Goal: Task Accomplishment & Management: Manage account settings

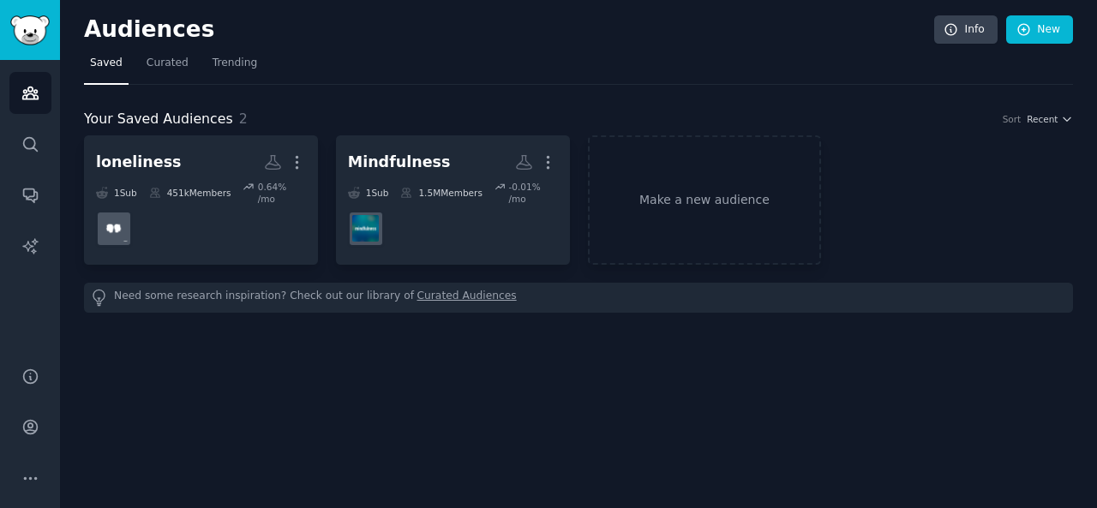
click at [552, 354] on div "Audiences Info New Saved Curated Trending Your Saved Audiences 2 Sort Recent lo…" at bounding box center [578, 254] width 1037 height 508
click at [29, 433] on icon "Sidebar" at bounding box center [30, 427] width 18 height 18
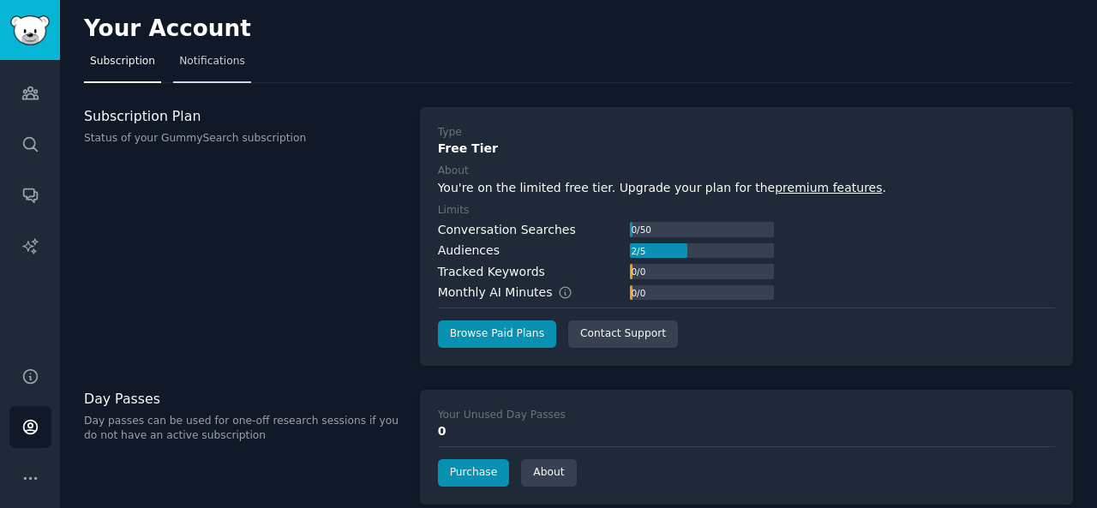
click at [209, 68] on span "Notifications" at bounding box center [212, 61] width 66 height 15
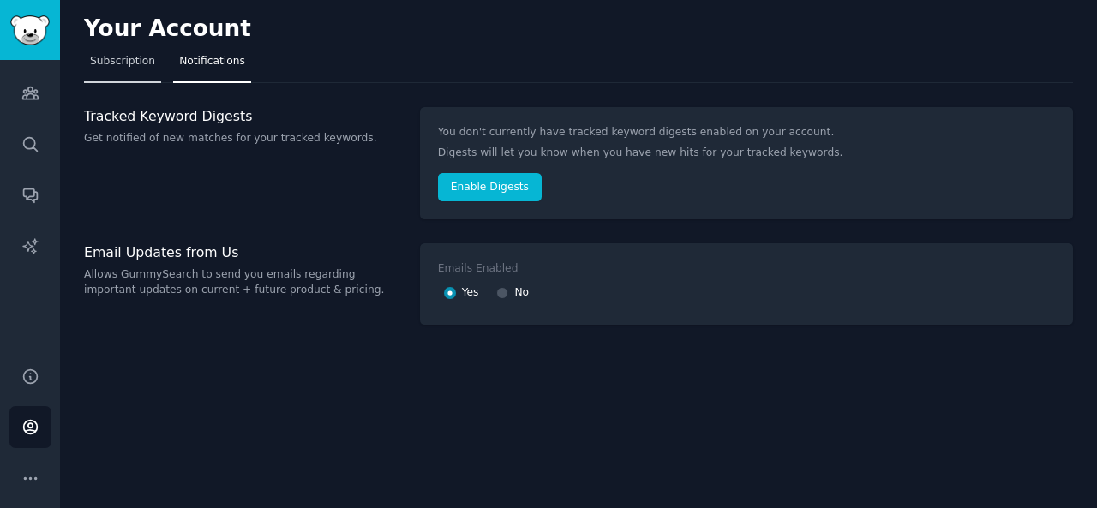
click at [122, 73] on link "Subscription" at bounding box center [122, 65] width 77 height 35
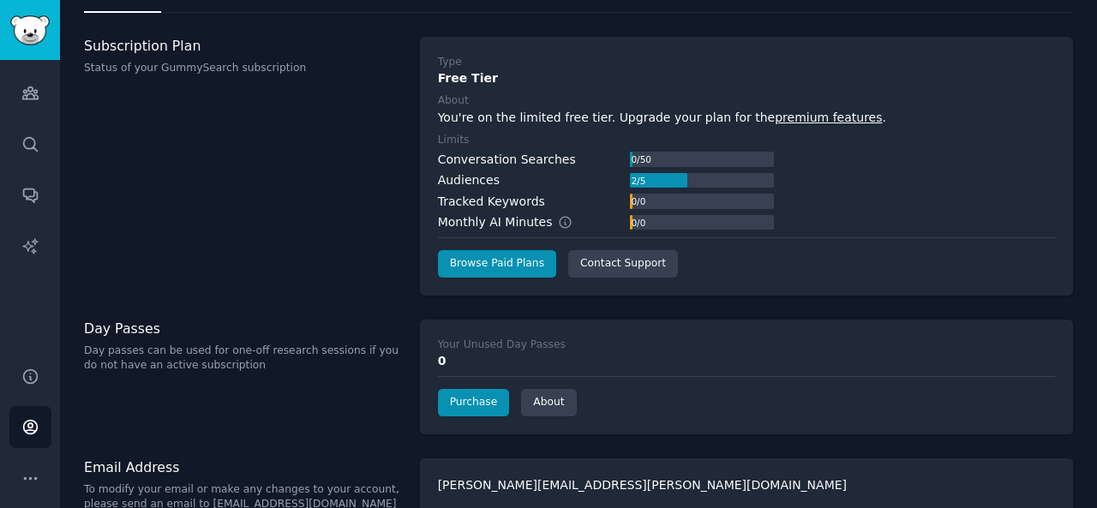
scroll to position [97, 0]
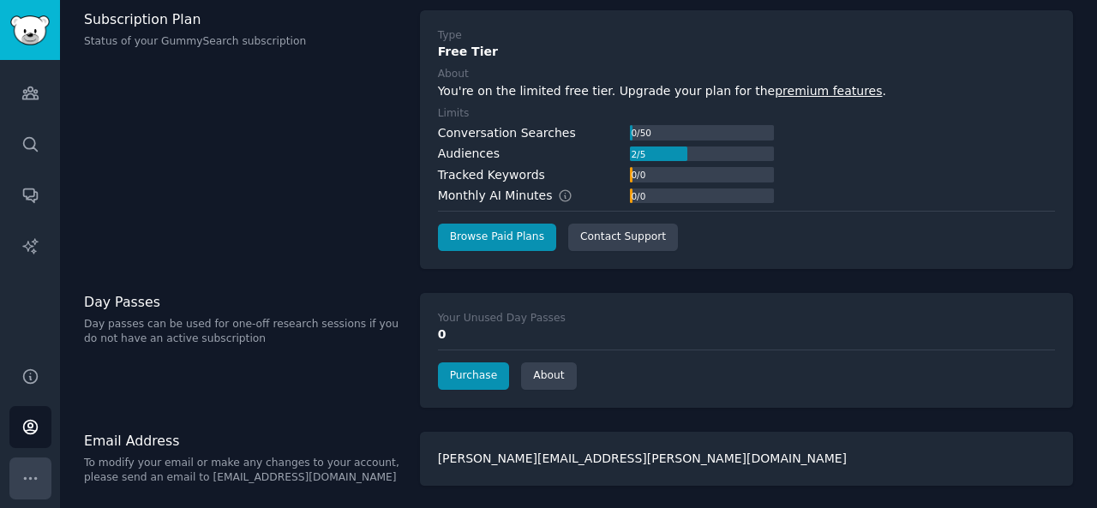
click at [41, 462] on button "More" at bounding box center [30, 479] width 42 height 42
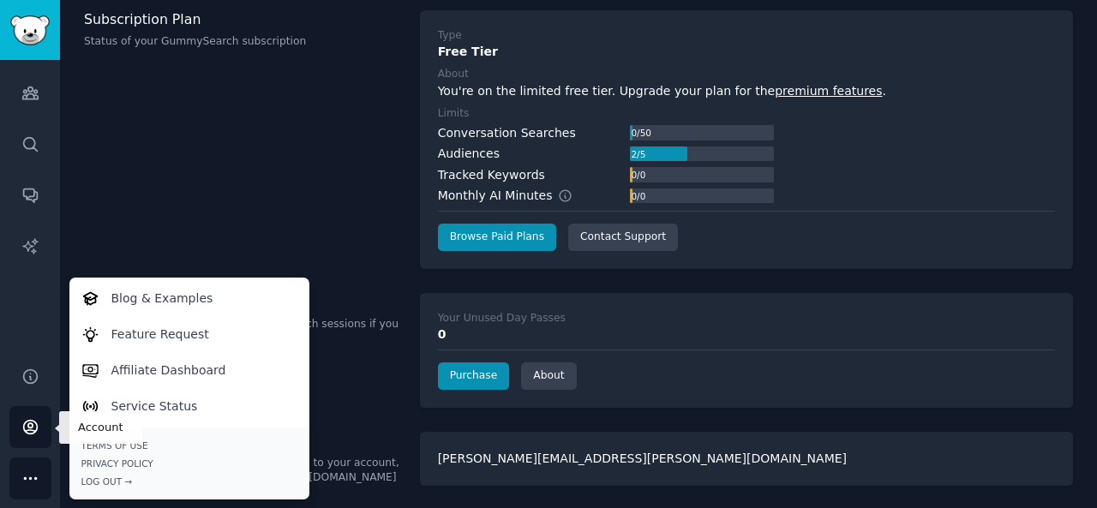
click at [27, 414] on link "Account" at bounding box center [30, 427] width 42 height 42
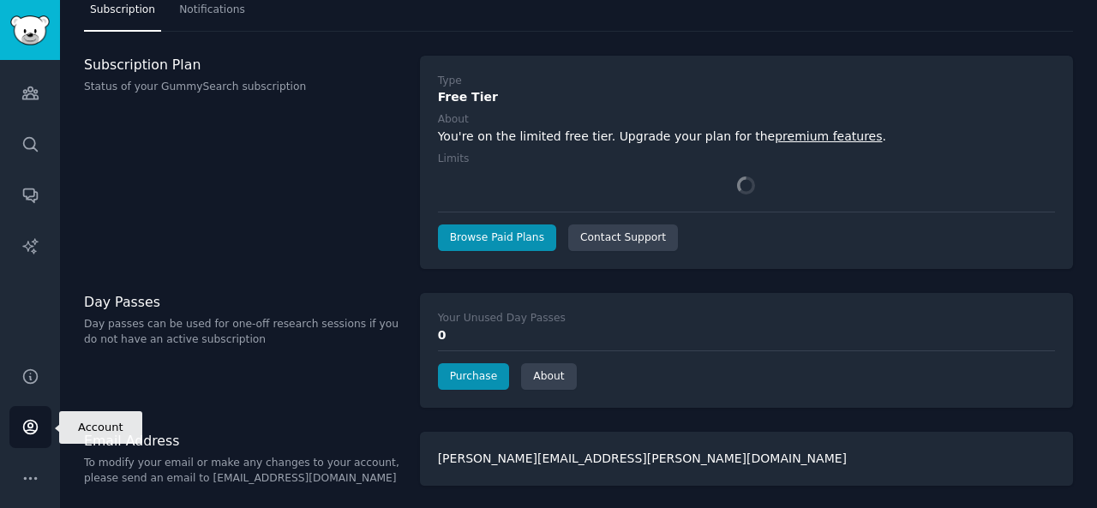
click at [27, 414] on link "Account" at bounding box center [30, 427] width 42 height 42
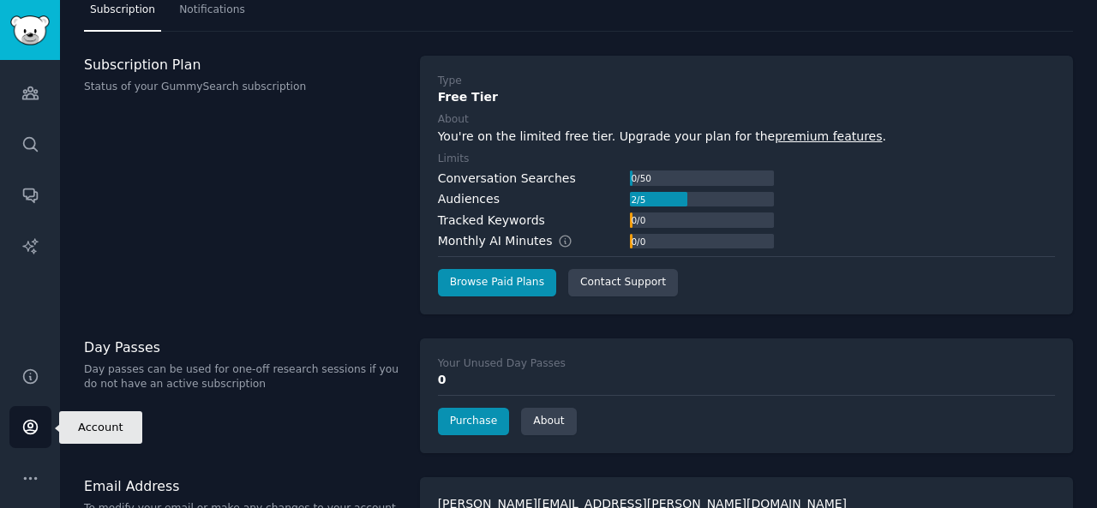
scroll to position [97, 0]
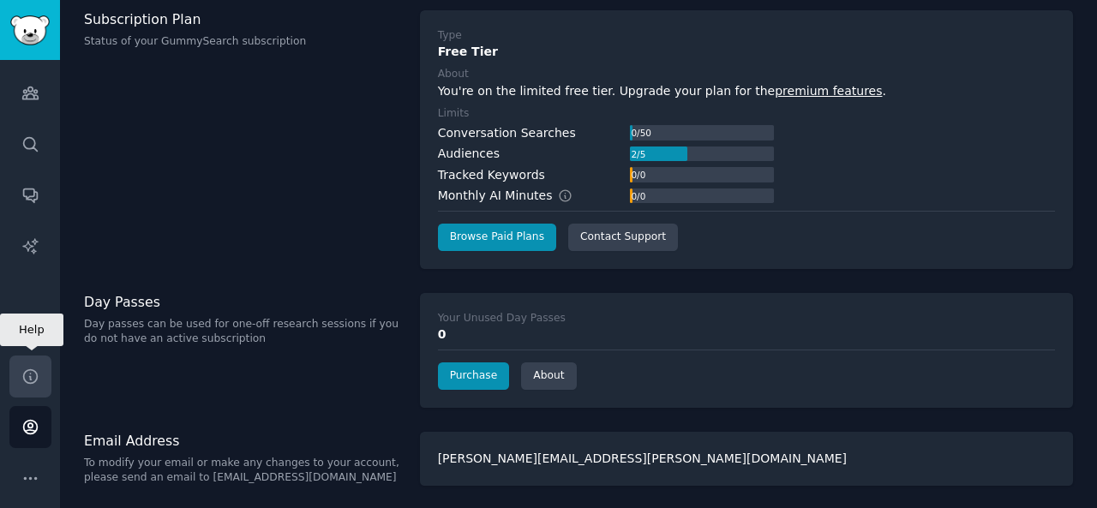
click at [43, 388] on link "Help" at bounding box center [30, 377] width 42 height 42
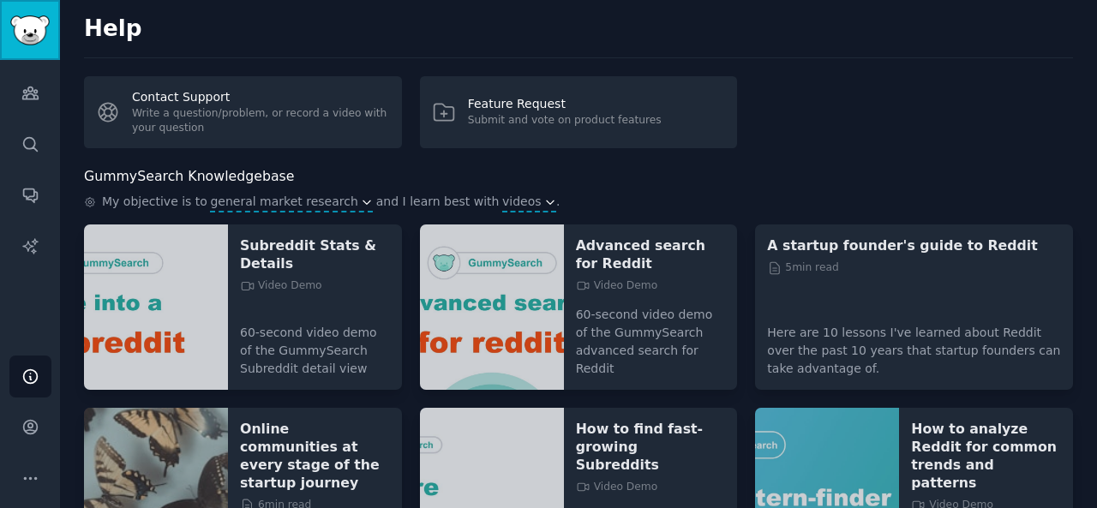
click at [19, 21] on img "Sidebar" at bounding box center [29, 30] width 39 height 30
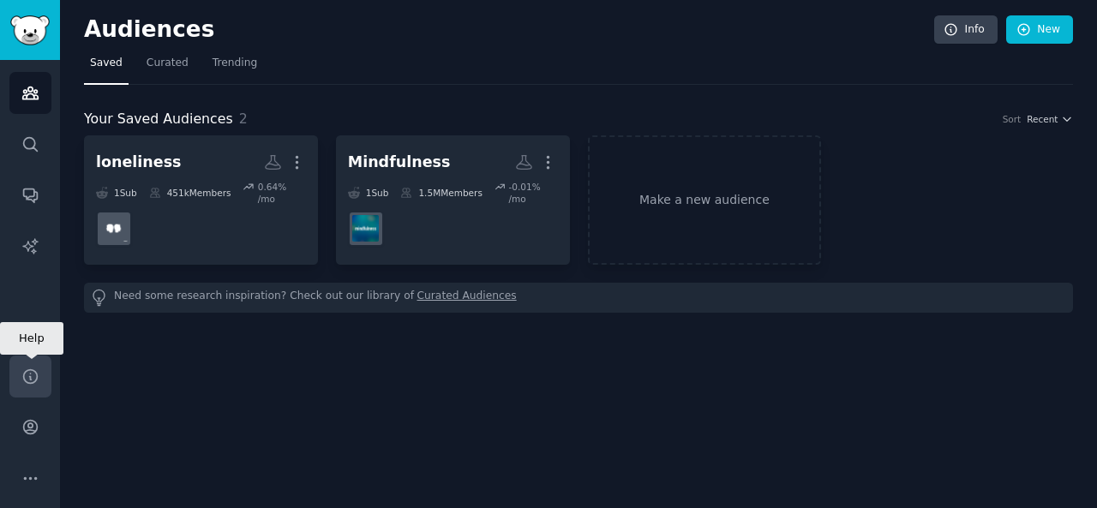
click at [36, 369] on icon "Sidebar" at bounding box center [30, 377] width 18 height 18
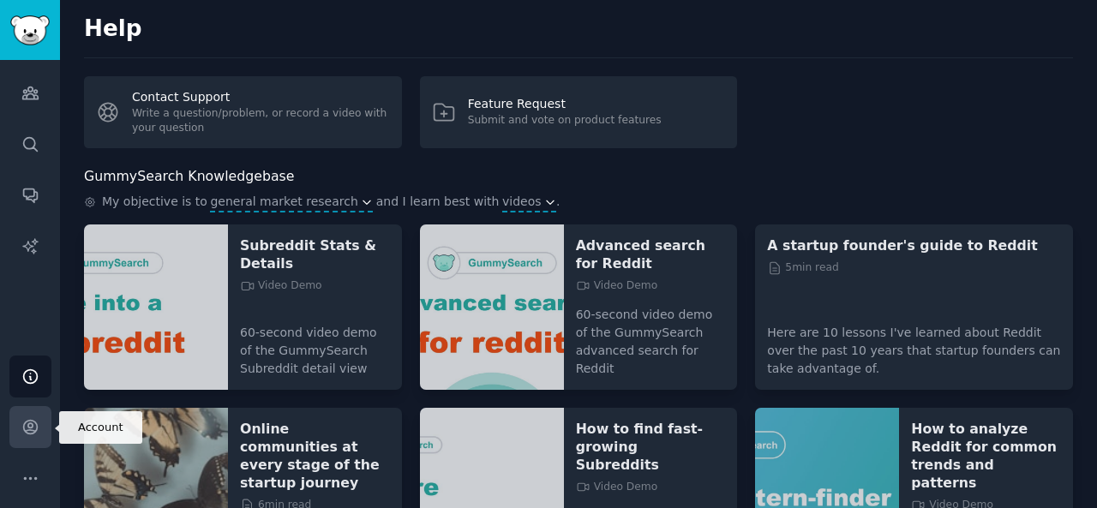
click at [36, 429] on icon "Sidebar" at bounding box center [30, 428] width 14 height 14
